Goal: Task Accomplishment & Management: Complete application form

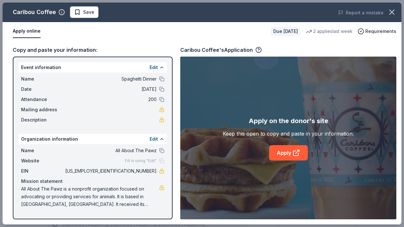
scroll to position [166, 0]
click at [161, 36] on div "Apply online" at bounding box center [139, 31] width 253 height 13
click at [79, 11] on span "Save" at bounding box center [84, 12] width 20 height 8
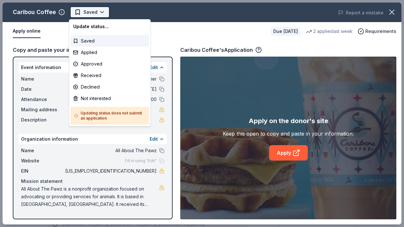
click at [100, 11] on body "Spaghetti Dinner Earn Rewards Due in 50 days Share Caribou Coffee New 2 applies…" at bounding box center [202, 113] width 404 height 227
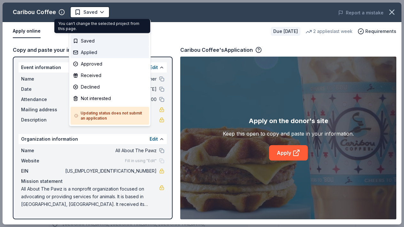
click at [77, 53] on div "Applied" at bounding box center [110, 53] width 79 height 12
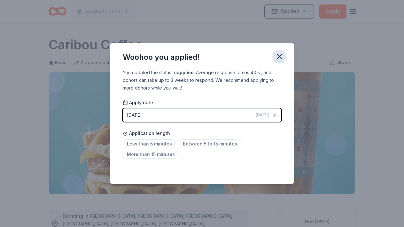
click at [277, 54] on icon "button" at bounding box center [279, 56] width 9 height 9
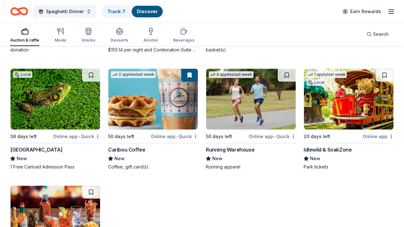
scroll to position [2590, 0]
click at [255, 108] on img at bounding box center [251, 99] width 90 height 61
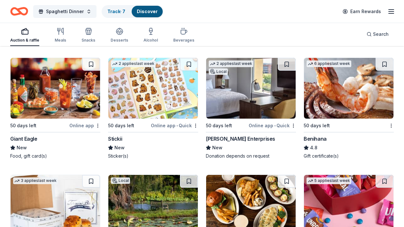
scroll to position [2731, 0]
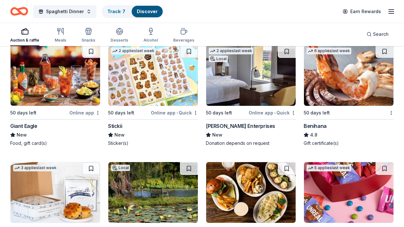
click at [134, 87] on img at bounding box center [153, 75] width 90 height 61
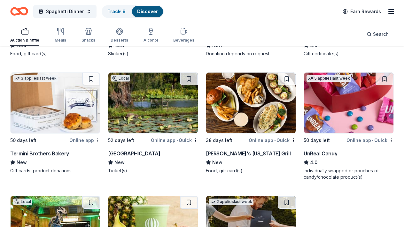
scroll to position [2833, 0]
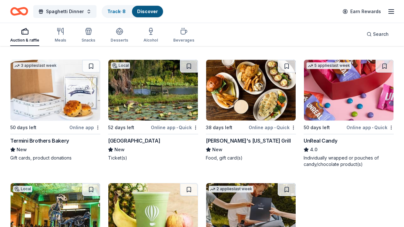
click at [346, 98] on img at bounding box center [349, 90] width 90 height 61
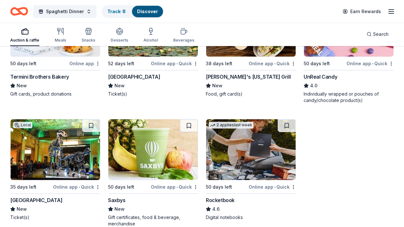
scroll to position [2910, 0]
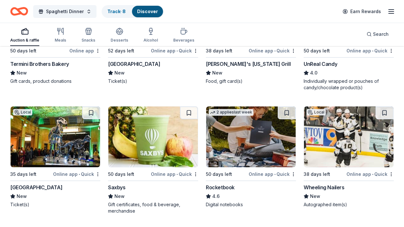
click at [276, 159] on img at bounding box center [251, 136] width 90 height 61
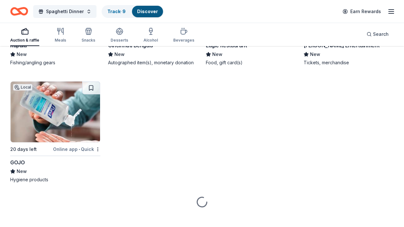
scroll to position [3303, 0]
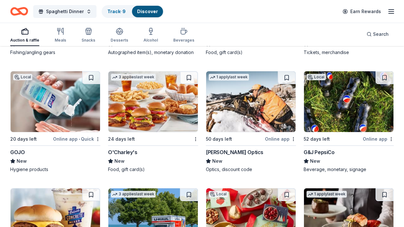
click at [43, 114] on img at bounding box center [56, 101] width 90 height 61
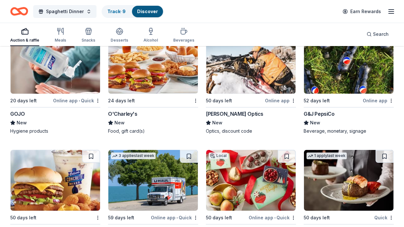
scroll to position [3354, 0]
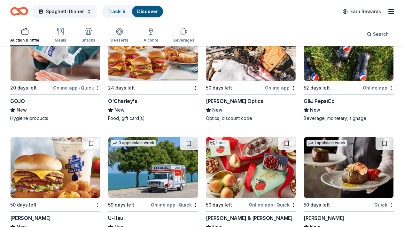
click at [124, 81] on img at bounding box center [153, 50] width 90 height 61
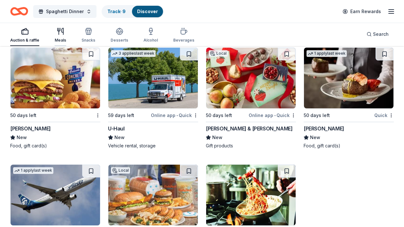
scroll to position [3456, 0]
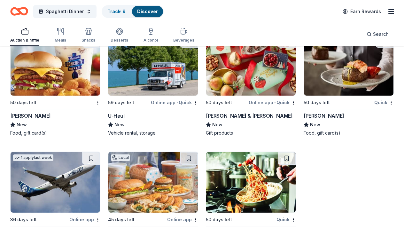
click at [273, 76] on img at bounding box center [251, 65] width 90 height 61
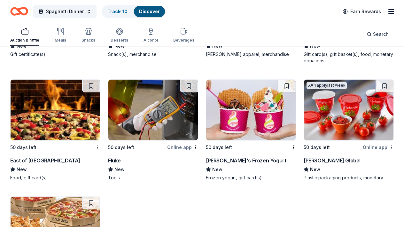
scroll to position [3788, 0]
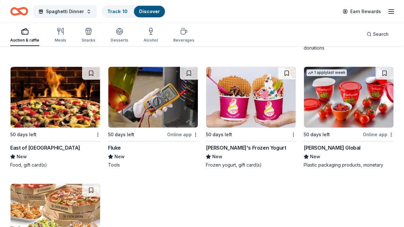
click at [230, 116] on img at bounding box center [251, 97] width 90 height 61
click at [333, 114] on img at bounding box center [349, 97] width 90 height 61
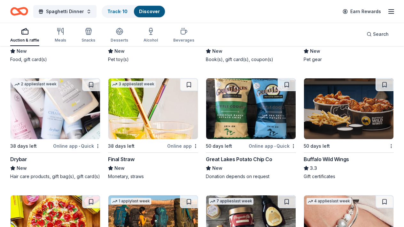
scroll to position [4862, 0]
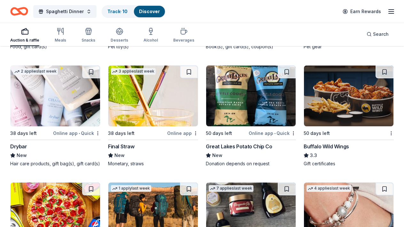
click at [263, 116] on img at bounding box center [251, 96] width 90 height 61
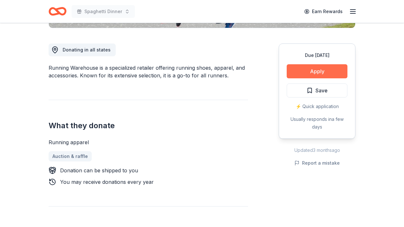
scroll to position [179, 0]
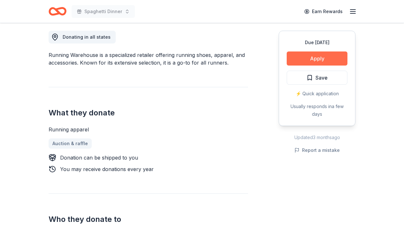
click at [319, 55] on button "Apply" at bounding box center [317, 58] width 61 height 14
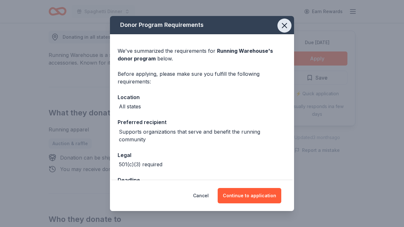
click at [284, 25] on icon "button" at bounding box center [284, 25] width 9 height 9
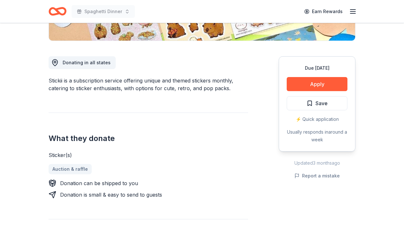
scroll to position [166, 0]
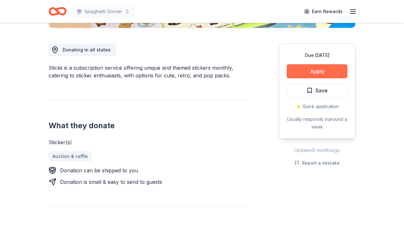
click at [315, 71] on button "Apply" at bounding box center [317, 71] width 61 height 14
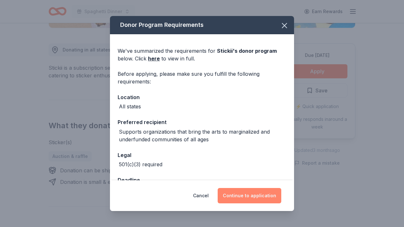
click at [244, 195] on button "Continue to application" at bounding box center [250, 195] width 64 height 15
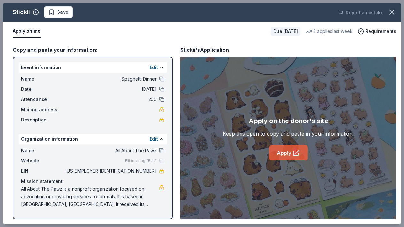
click at [289, 155] on link "Apply" at bounding box center [288, 152] width 39 height 15
click at [50, 10] on span "Save" at bounding box center [58, 12] width 20 height 8
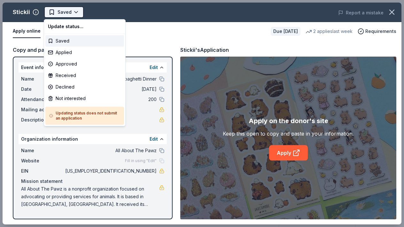
click at [74, 12] on body "Spaghetti Dinner Earn Rewards Due in 50 days Share Stickii New 2 applies last w…" at bounding box center [202, 113] width 404 height 227
click at [54, 51] on div "Applied" at bounding box center [84, 53] width 79 height 12
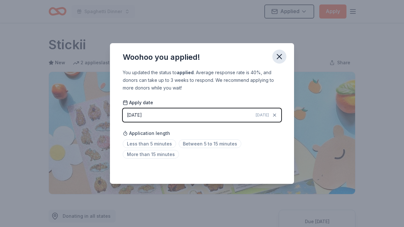
click at [280, 57] on icon "button" at bounding box center [279, 56] width 4 height 4
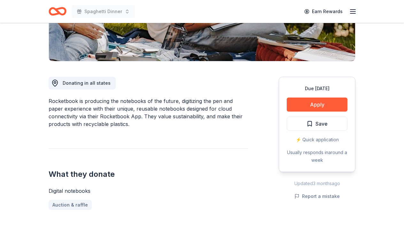
scroll to position [141, 0]
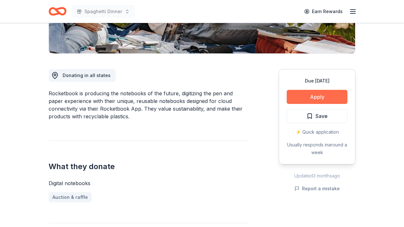
click at [314, 95] on button "Apply" at bounding box center [317, 97] width 61 height 14
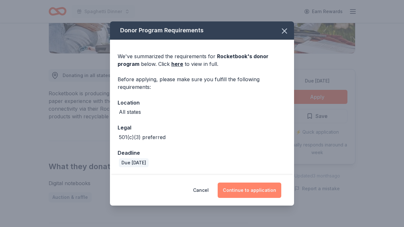
click at [245, 189] on button "Continue to application" at bounding box center [250, 190] width 64 height 15
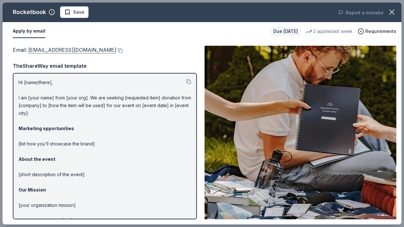
click at [109, 48] on link "[EMAIL_ADDRESS][DOMAIN_NAME]" at bounding box center [72, 50] width 88 height 8
click at [81, 10] on span "Save" at bounding box center [78, 12] width 11 height 8
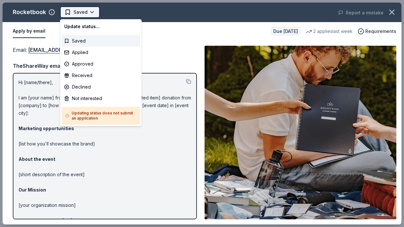
click at [93, 12] on body "Spaghetti Dinner Earn Rewards Due [DATE] Share Rocketbook 4.6 • 22 reviews 2 ap…" at bounding box center [202, 113] width 404 height 227
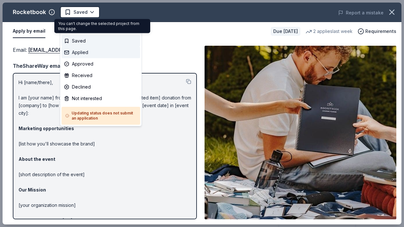
click at [67, 54] on div "Applied" at bounding box center [101, 53] width 79 height 12
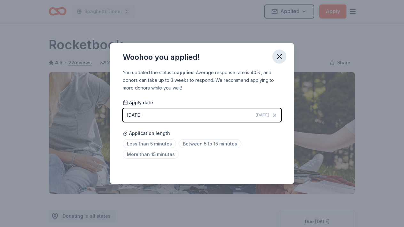
click at [283, 54] on icon "button" at bounding box center [279, 56] width 9 height 9
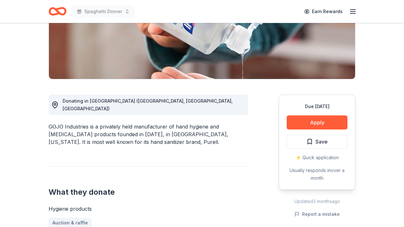
scroll to position [128, 0]
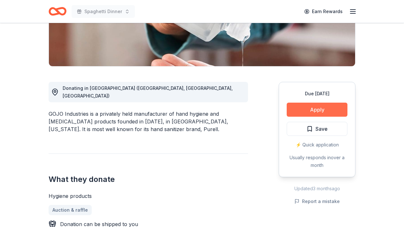
click at [318, 107] on button "Apply" at bounding box center [317, 110] width 61 height 14
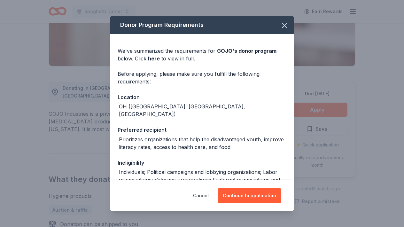
click at [87, 170] on div "Donor Program Requirements We've summarized the requirements for GOJO 's donor …" at bounding box center [202, 113] width 404 height 227
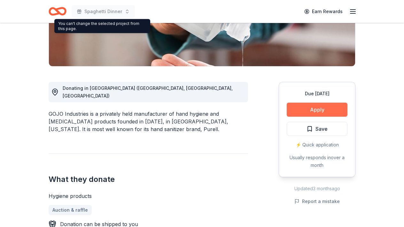
click at [317, 109] on button "Apply" at bounding box center [317, 110] width 61 height 14
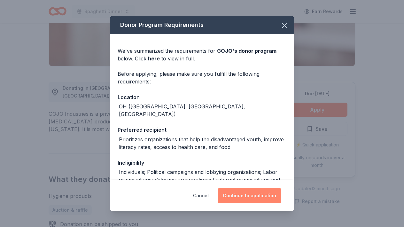
click at [254, 200] on button "Continue to application" at bounding box center [250, 195] width 64 height 15
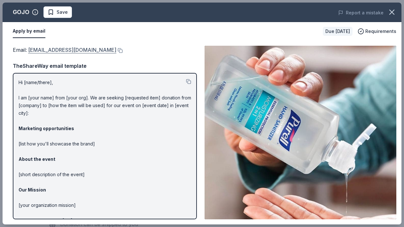
click at [74, 50] on link "Community@GOJO.com" at bounding box center [72, 50] width 88 height 8
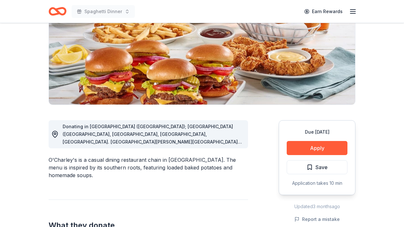
scroll to position [102, 0]
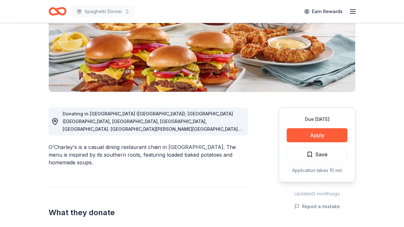
click at [219, 132] on div "Donating in [GEOGRAPHIC_DATA] ([GEOGRAPHIC_DATA]); [GEOGRAPHIC_DATA] ([GEOGRAPH…" at bounding box center [149, 121] width 200 height 28
click at [236, 131] on div "Donating in [GEOGRAPHIC_DATA] ([GEOGRAPHIC_DATA]); [GEOGRAPHIC_DATA] ([GEOGRAPH…" at bounding box center [153, 121] width 180 height 23
click at [292, 138] on button "Apply" at bounding box center [317, 135] width 61 height 14
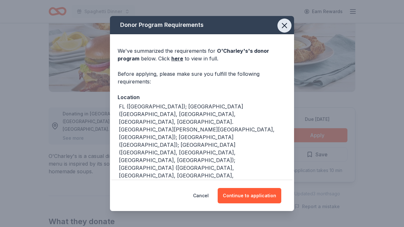
click at [284, 25] on icon "button" at bounding box center [284, 25] width 4 height 4
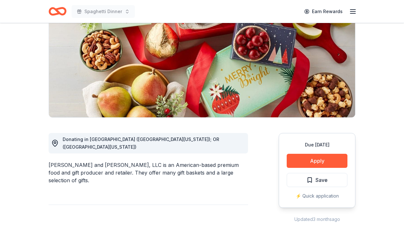
scroll to position [90, 0]
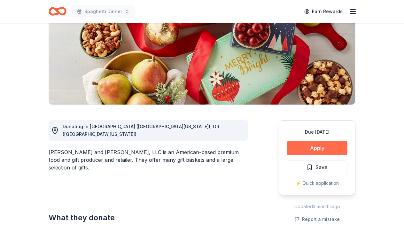
click at [333, 153] on button "Apply" at bounding box center [317, 148] width 61 height 14
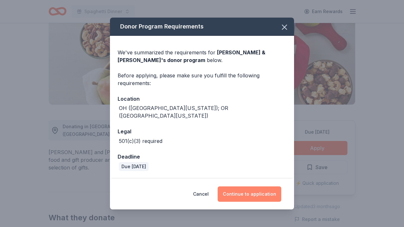
click at [258, 186] on button "Continue to application" at bounding box center [250, 193] width 64 height 15
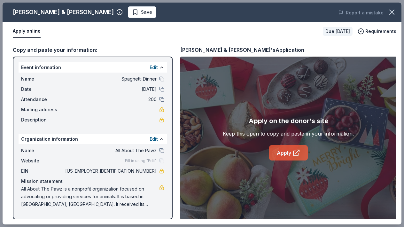
click at [294, 150] on icon at bounding box center [297, 153] width 8 height 8
click at [132, 14] on span "Save" at bounding box center [142, 12] width 20 height 8
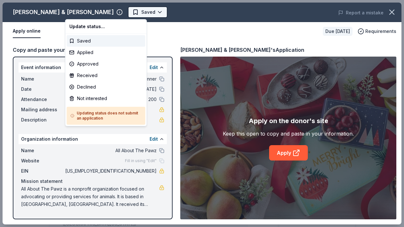
click at [98, 11] on body "Spaghetti Dinner Earn Rewards Due in 50 days Share Harry & David New approval r…" at bounding box center [202, 113] width 404 height 227
click at [70, 53] on div "Applied" at bounding box center [106, 53] width 79 height 12
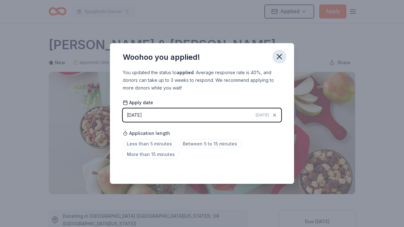
click at [281, 56] on icon "button" at bounding box center [279, 56] width 4 height 4
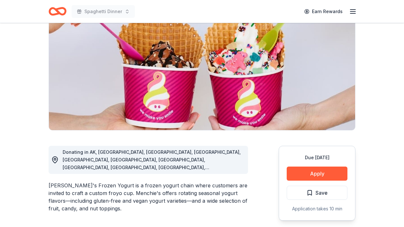
scroll to position [77, 0]
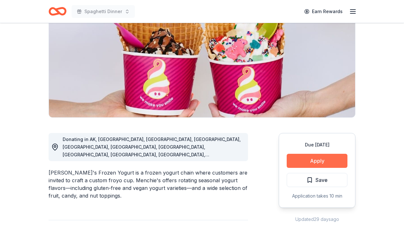
click at [340, 164] on button "Apply" at bounding box center [317, 161] width 61 height 14
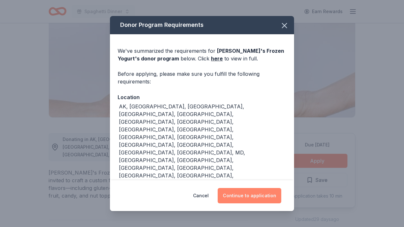
click at [242, 188] on button "Continue to application" at bounding box center [250, 195] width 64 height 15
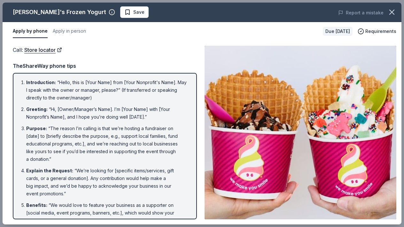
click at [146, 38] on div "Apply by phone Apply in person Due [DATE] Requirements" at bounding box center [202, 31] width 399 height 19
click at [131, 43] on div "Call : Store locator Call : Store locator TheShareWay phone tips Introduction :…" at bounding box center [202, 133] width 399 height 184
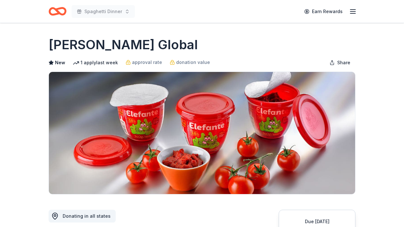
click at [233, 44] on div "[PERSON_NAME] Global" at bounding box center [202, 45] width 307 height 18
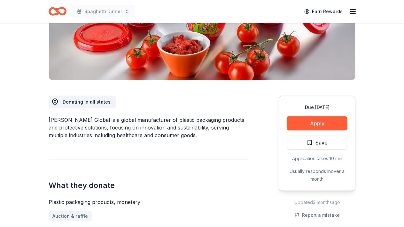
scroll to position [128, 0]
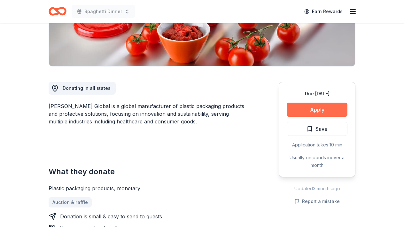
click at [330, 111] on button "Apply" at bounding box center [317, 110] width 61 height 14
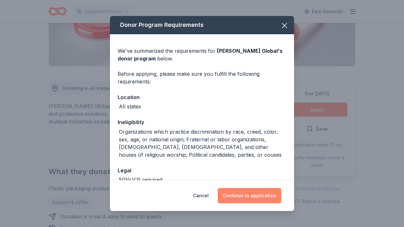
click at [260, 192] on button "Continue to application" at bounding box center [250, 195] width 64 height 15
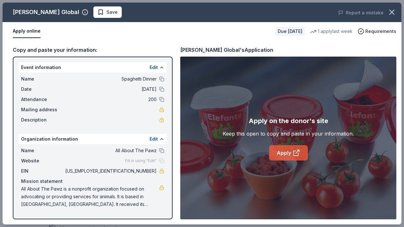
click at [285, 148] on link "Apply" at bounding box center [288, 152] width 39 height 15
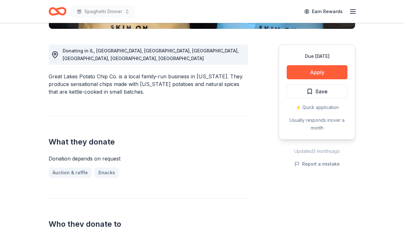
scroll to position [179, 0]
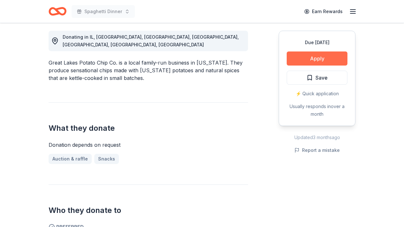
click at [322, 62] on button "Apply" at bounding box center [317, 58] width 61 height 14
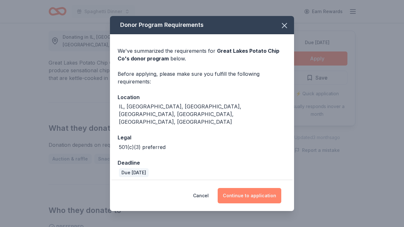
click at [253, 188] on button "Continue to application" at bounding box center [250, 195] width 64 height 15
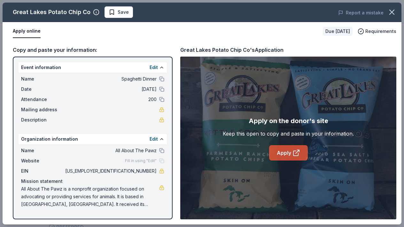
click at [297, 151] on icon at bounding box center [297, 153] width 8 height 8
